Goal: Task Accomplishment & Management: Manage account settings

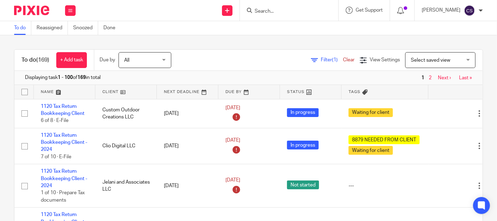
drag, startPoint x: 264, startPoint y: 13, endPoint x: 266, endPoint y: 20, distance: 6.9
click at [264, 13] on input "Search" at bounding box center [285, 11] width 63 height 6
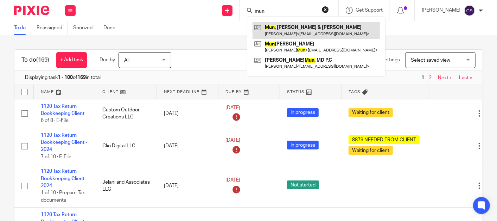
type input "mun"
click at [301, 27] on link at bounding box center [316, 30] width 127 height 16
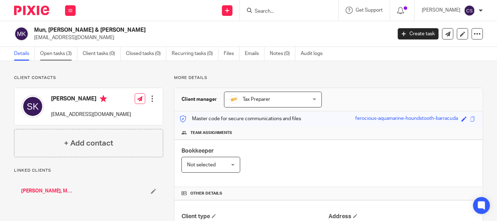
click at [53, 54] on link "Open tasks (3)" at bounding box center [58, 54] width 37 height 14
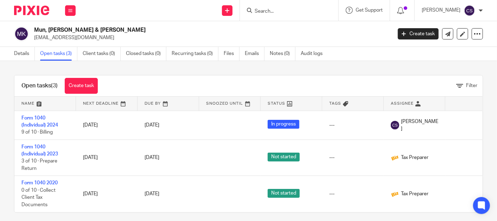
click at [267, 8] on form at bounding box center [291, 10] width 75 height 9
click at [274, 11] on input "Search" at bounding box center [285, 11] width 63 height 6
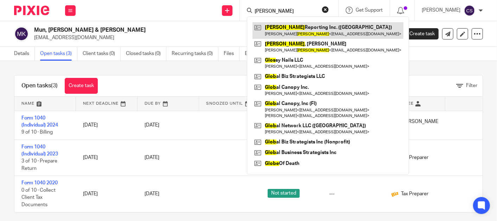
type input "gloe"
click at [277, 32] on link at bounding box center [328, 30] width 151 height 16
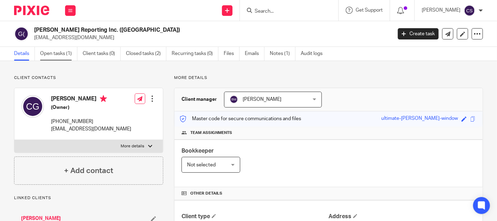
click at [55, 50] on link "Open tasks (1)" at bounding box center [58, 54] width 37 height 14
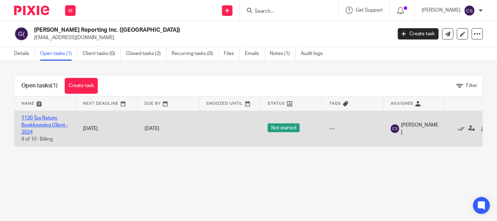
click at [33, 115] on link "1120 Tax Return Bookkeeping Client - 2024" at bounding box center [44, 124] width 46 height 19
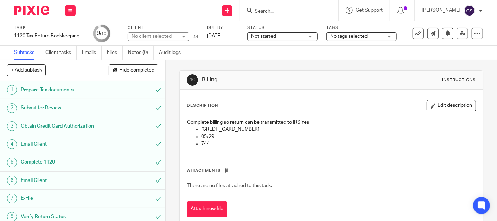
scroll to position [40, 0]
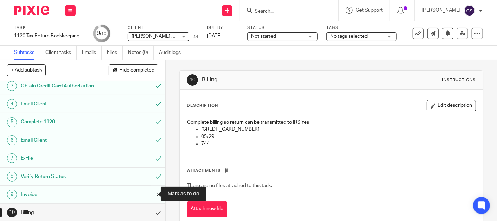
click at [152, 194] on input "submit" at bounding box center [82, 194] width 165 height 18
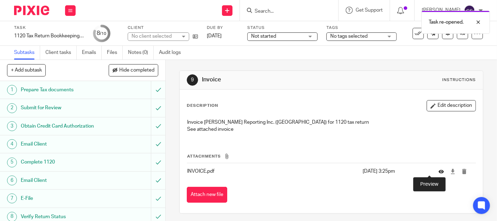
click at [439, 171] on icon at bounding box center [441, 170] width 5 height 5
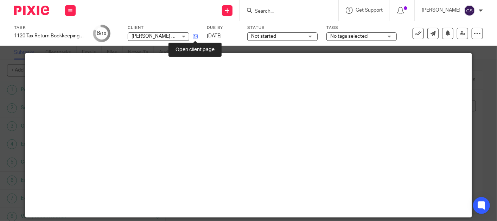
click at [196, 36] on icon at bounding box center [195, 36] width 5 height 5
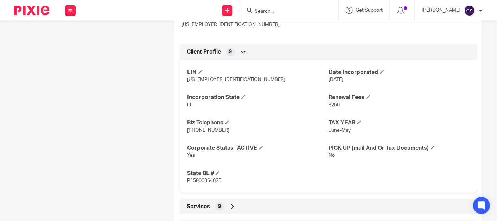
scroll to position [376, 0]
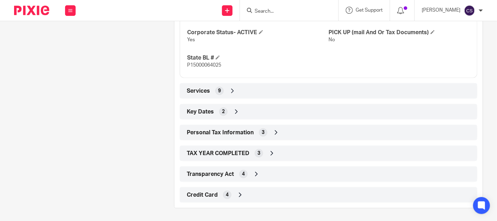
click at [237, 193] on icon at bounding box center [240, 194] width 7 height 7
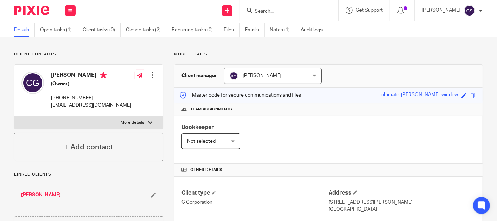
scroll to position [0, 0]
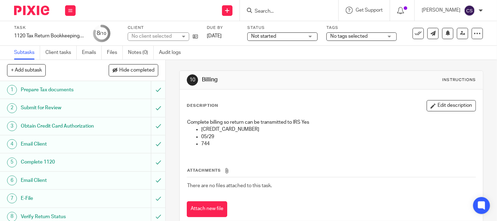
scroll to position [40, 0]
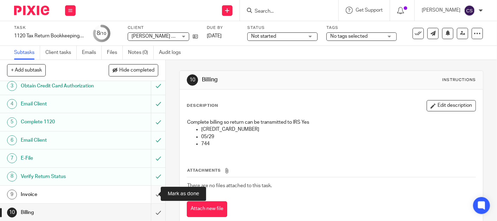
click at [152, 191] on input "submit" at bounding box center [82, 194] width 165 height 18
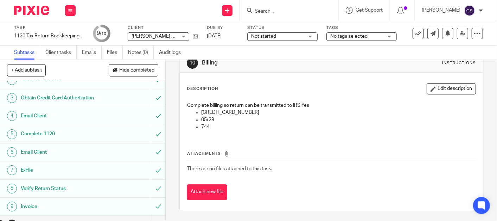
scroll to position [40, 0]
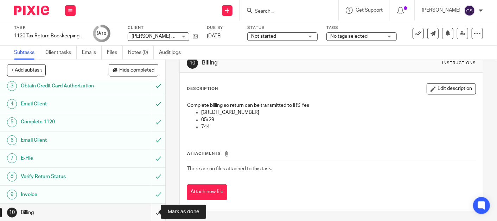
click at [150, 211] on input "submit" at bounding box center [82, 212] width 165 height 18
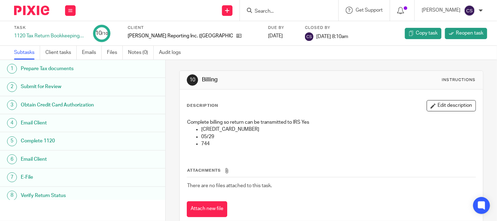
click at [270, 14] on input "Search" at bounding box center [285, 11] width 63 height 6
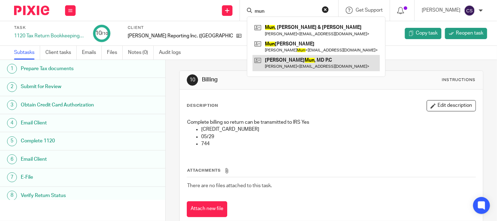
type input "mun"
click at [281, 56] on link at bounding box center [316, 63] width 127 height 16
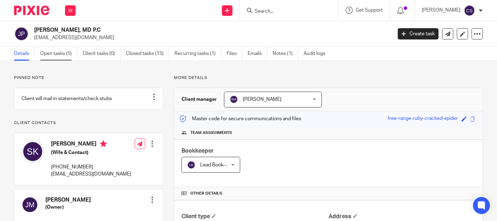
click at [50, 52] on link "Open tasks (5)" at bounding box center [58, 54] width 37 height 14
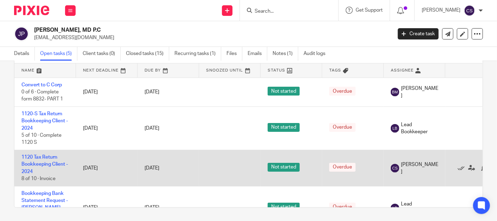
scroll to position [57, 0]
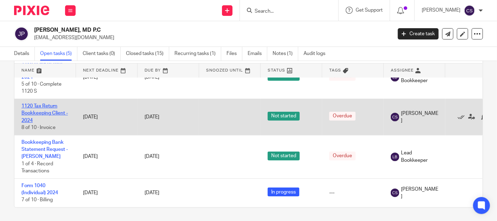
click at [30, 103] on link "1120 Tax Return Bookkeeping Client - 2024" at bounding box center [44, 112] width 46 height 19
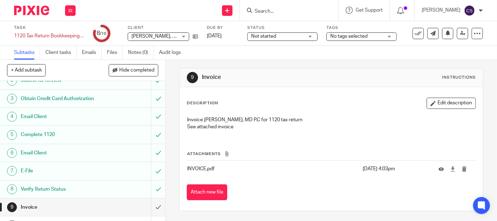
scroll to position [40, 0]
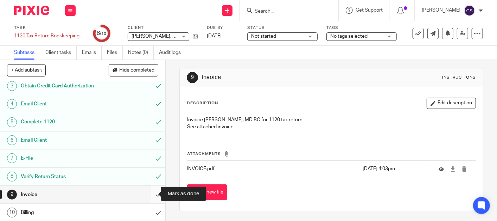
click at [148, 194] on input "submit" at bounding box center [82, 194] width 165 height 18
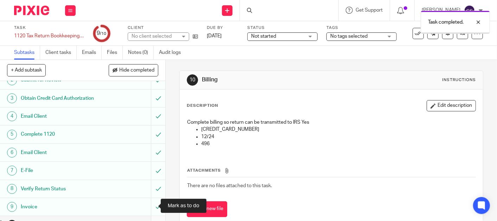
scroll to position [40, 0]
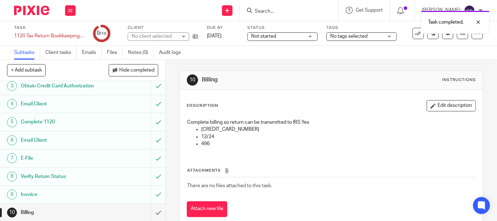
click at [104, 193] on div "Invoice" at bounding box center [82, 194] width 123 height 11
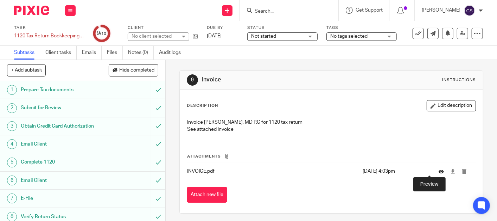
click at [439, 171] on icon at bounding box center [441, 170] width 5 height 5
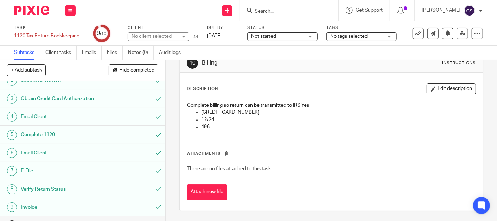
scroll to position [40, 0]
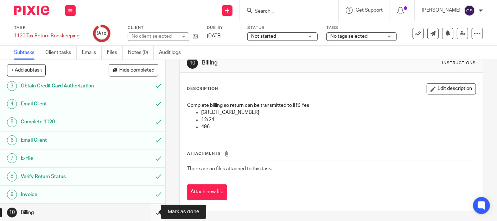
click at [148, 211] on input "submit" at bounding box center [82, 212] width 165 height 18
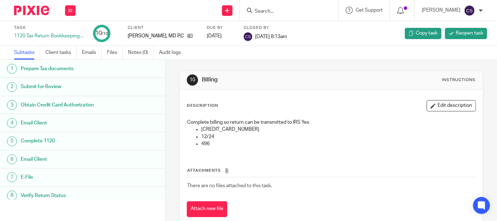
click at [267, 10] on input "Search" at bounding box center [285, 11] width 63 height 6
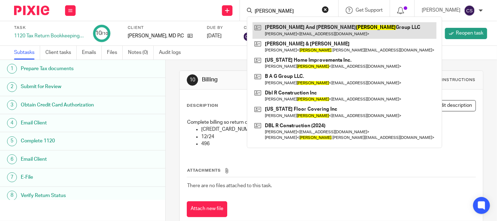
type input "[PERSON_NAME]"
click at [288, 31] on link at bounding box center [345, 30] width 184 height 16
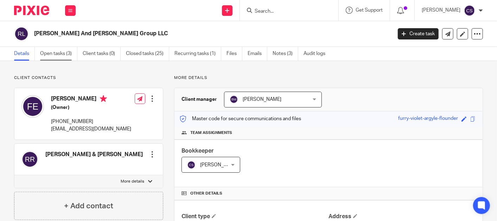
click at [47, 51] on link "Open tasks (3)" at bounding box center [58, 54] width 37 height 14
